Goal: Download file/media

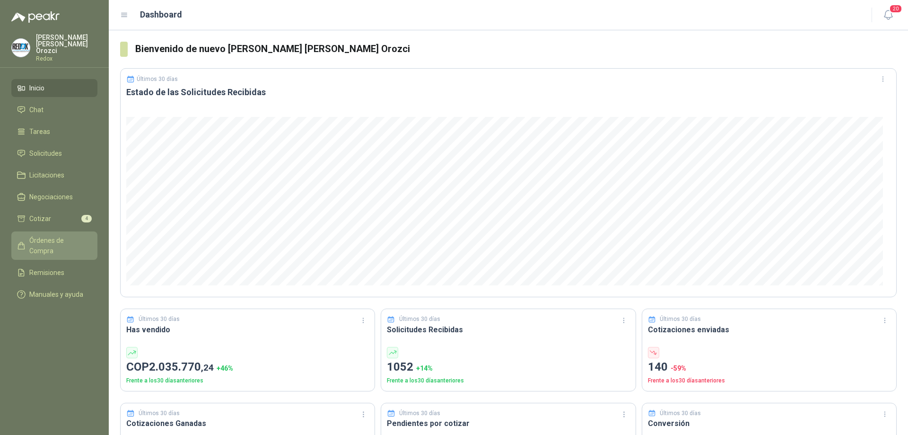
click at [61, 236] on span "Órdenes de Compra" at bounding box center [58, 245] width 59 height 21
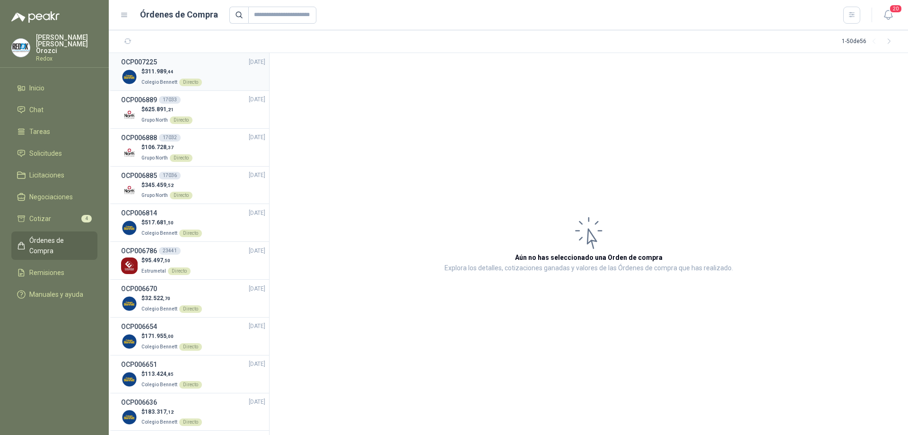
click at [218, 78] on div "$ 311.989 ,44 Colegio [PERSON_NAME] Directo" at bounding box center [193, 76] width 144 height 19
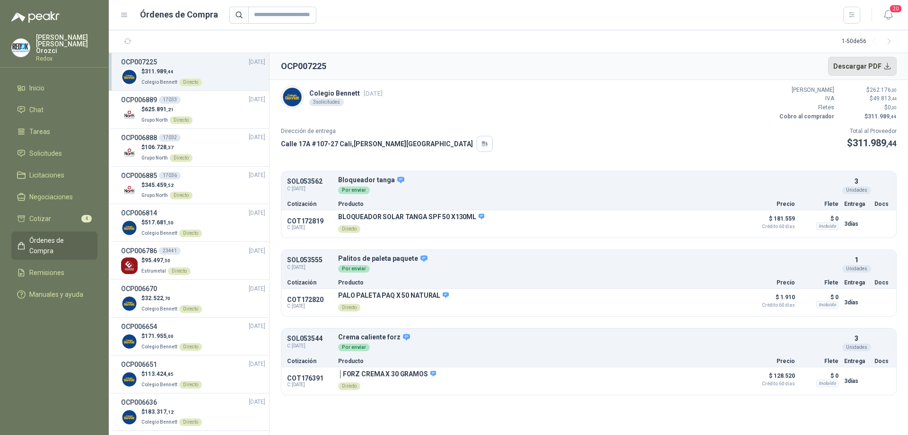
click at [865, 66] on button "Descargar PDF" at bounding box center [862, 66] width 69 height 19
click at [44, 83] on span "Inicio" at bounding box center [36, 88] width 15 height 10
